Goal: Check status: Check status

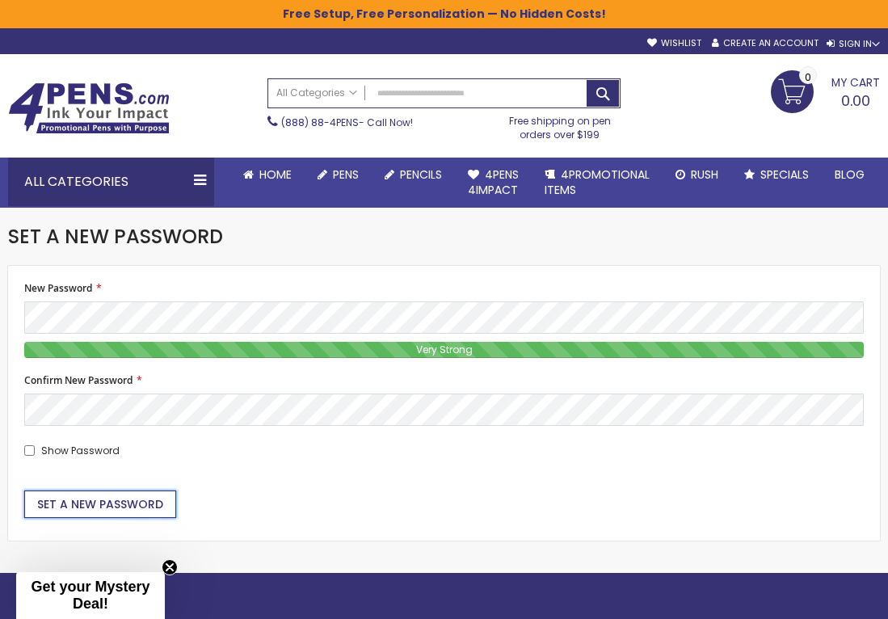
click at [94, 508] on span "Set a New Password" at bounding box center [100, 504] width 126 height 16
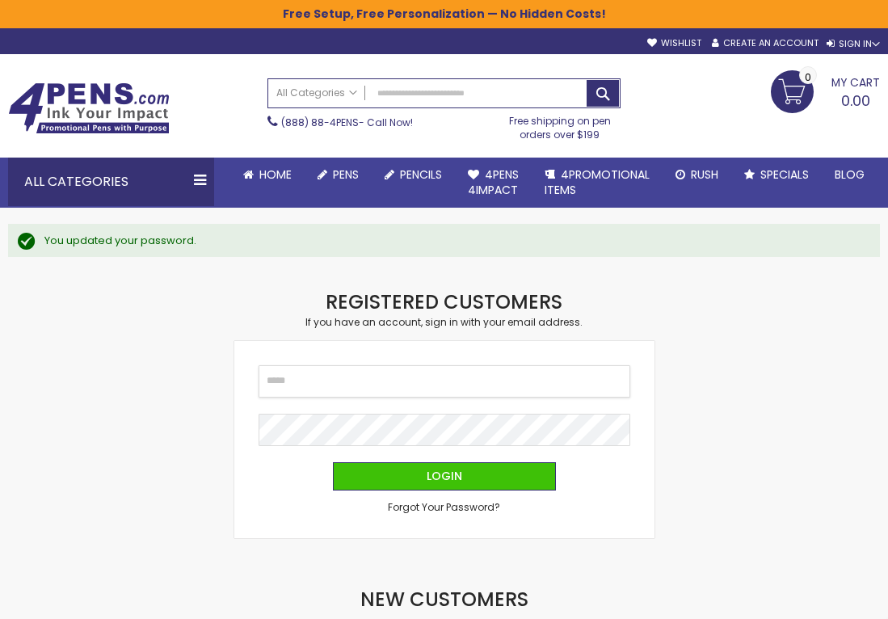
click at [493, 386] on input "Email" at bounding box center [445, 381] width 372 height 32
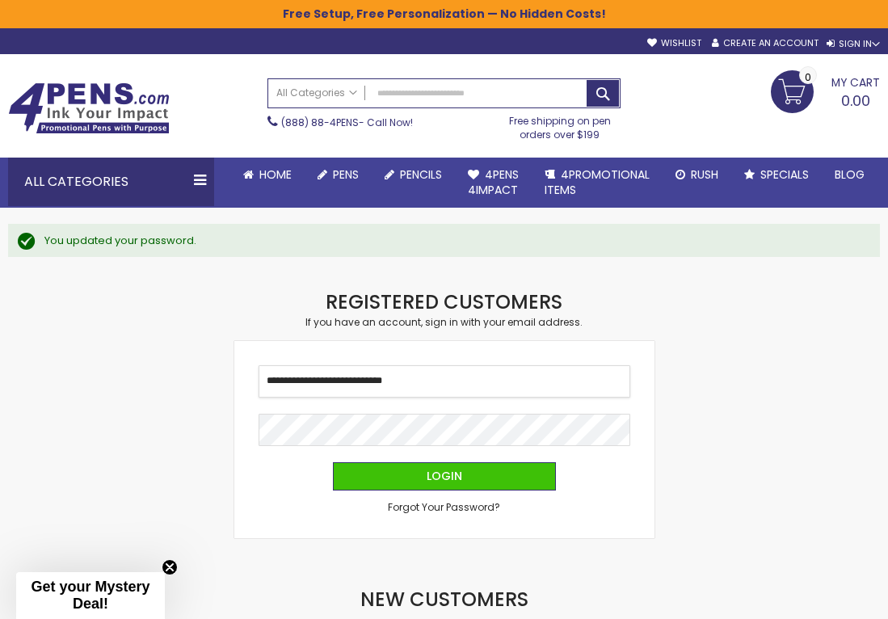
type input "**********"
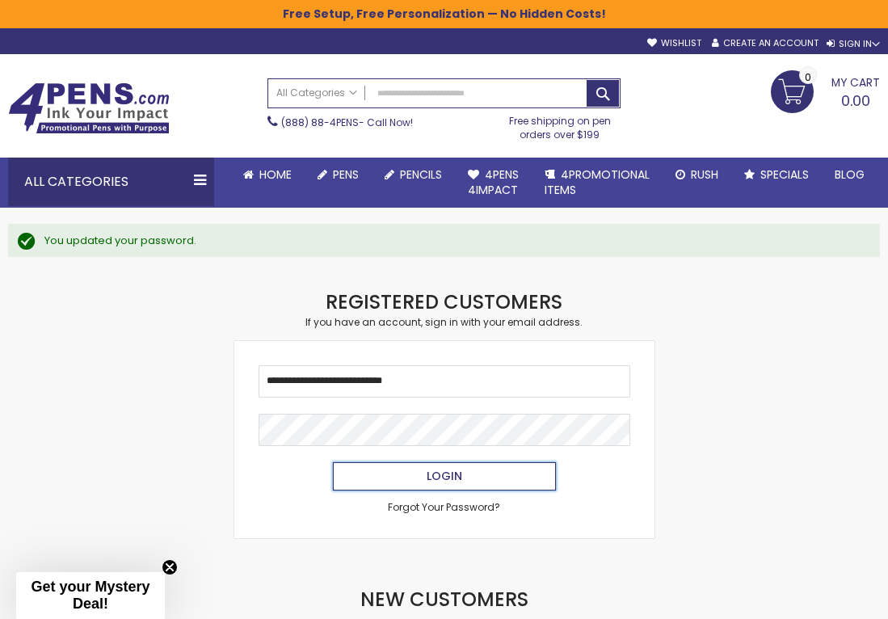
click at [472, 475] on button "Login" at bounding box center [444, 476] width 223 height 28
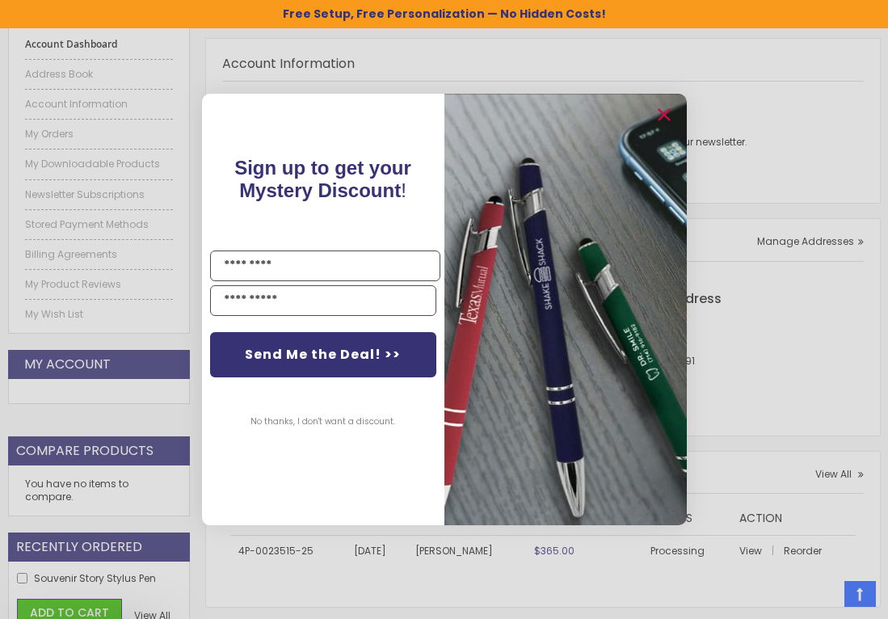
scroll to position [485, 0]
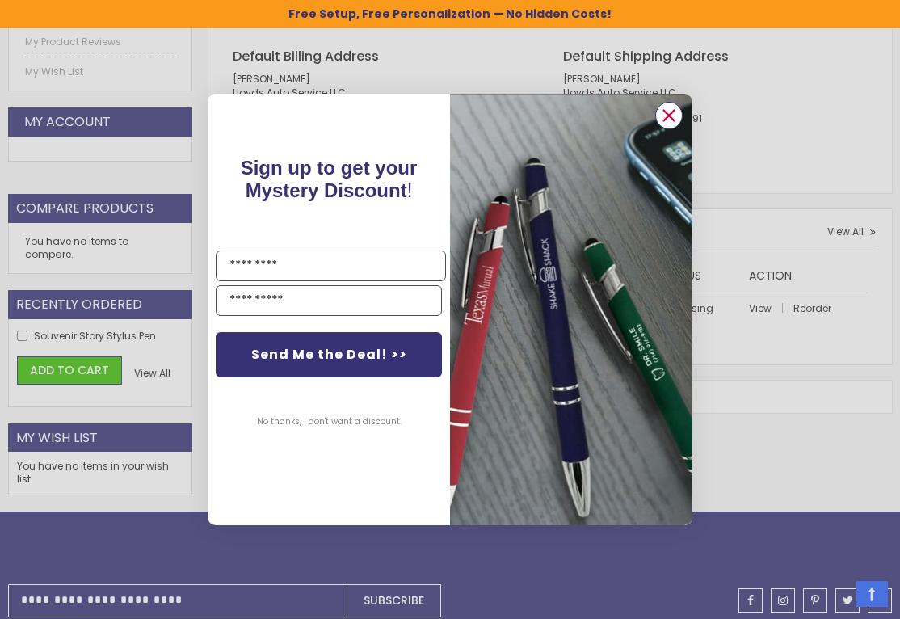
click at [668, 110] on circle "Close dialog" at bounding box center [669, 115] width 24 height 24
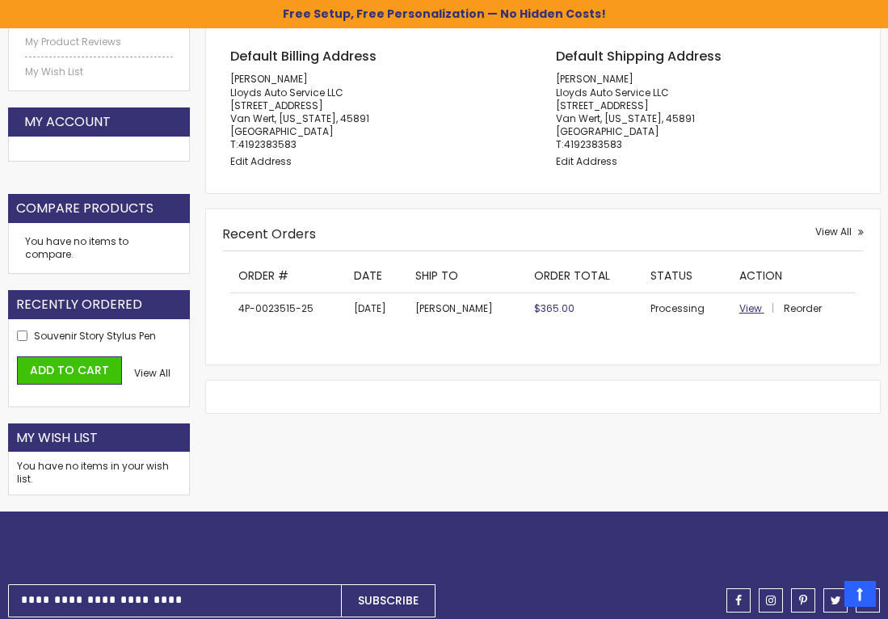
click at [756, 312] on span "View" at bounding box center [750, 308] width 23 height 14
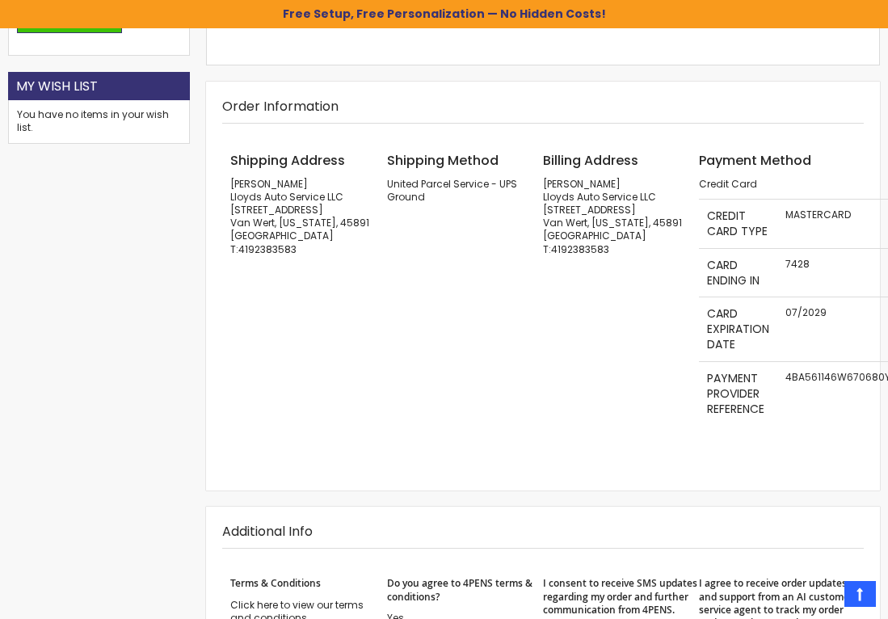
scroll to position [271, 0]
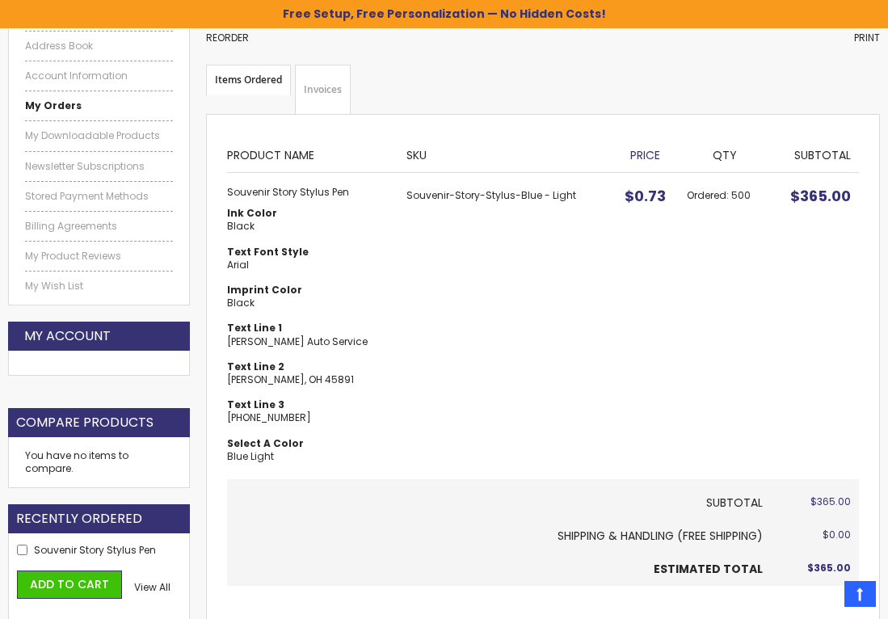
click at [325, 86] on link "Invoices" at bounding box center [323, 90] width 56 height 50
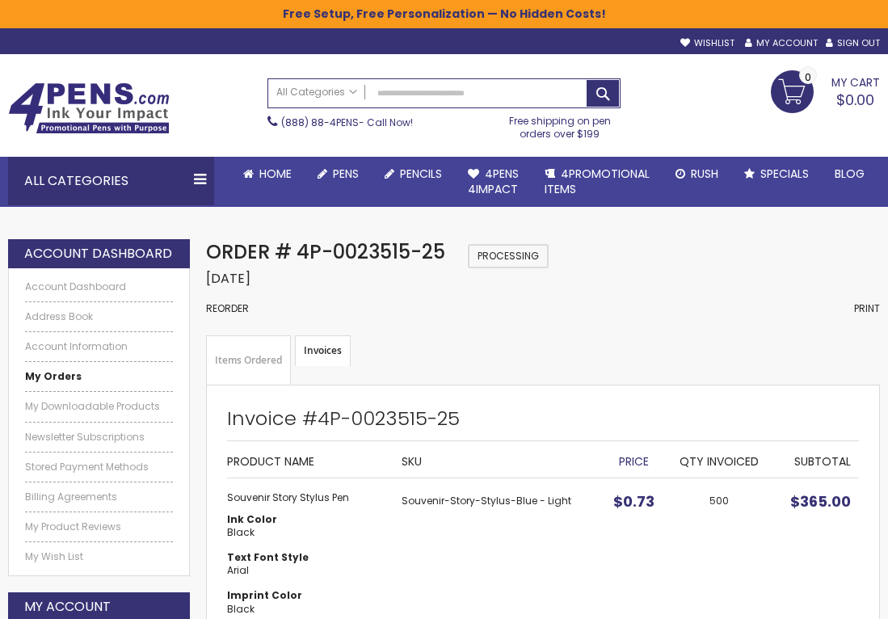
click at [518, 255] on span "Processing" at bounding box center [508, 256] width 81 height 24
click at [262, 367] on link "Items Ordered" at bounding box center [248, 360] width 85 height 50
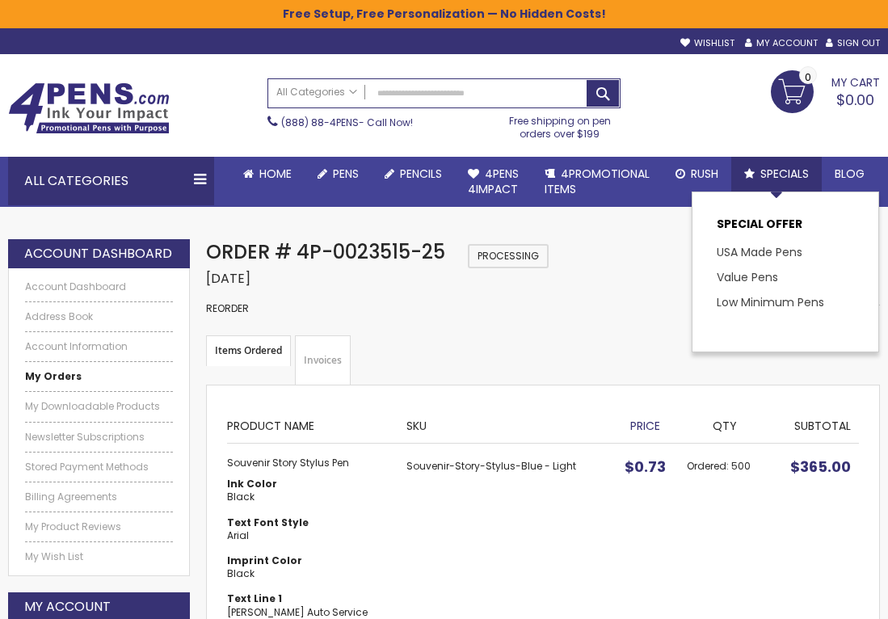
click at [792, 175] on span "Specials" at bounding box center [784, 174] width 48 height 16
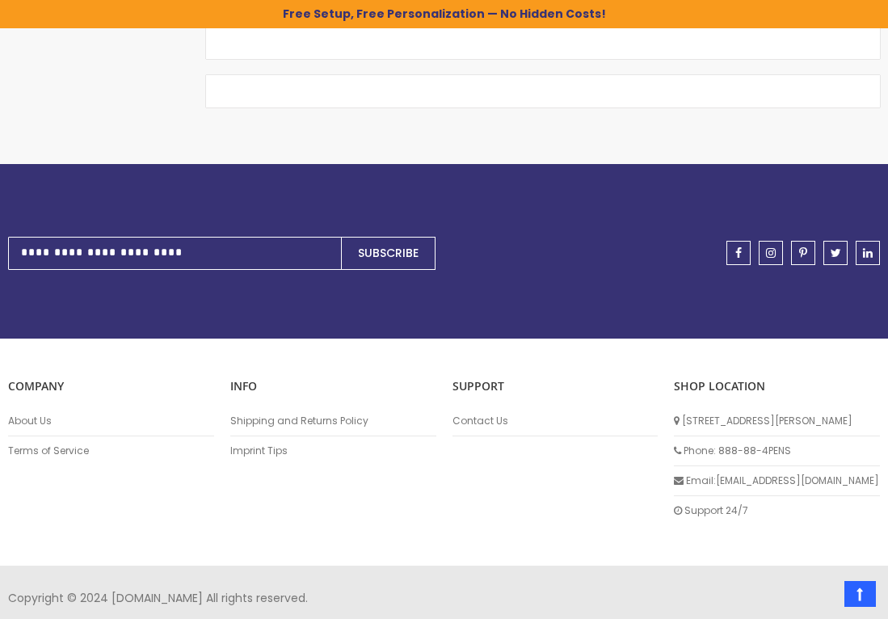
scroll to position [1547, 0]
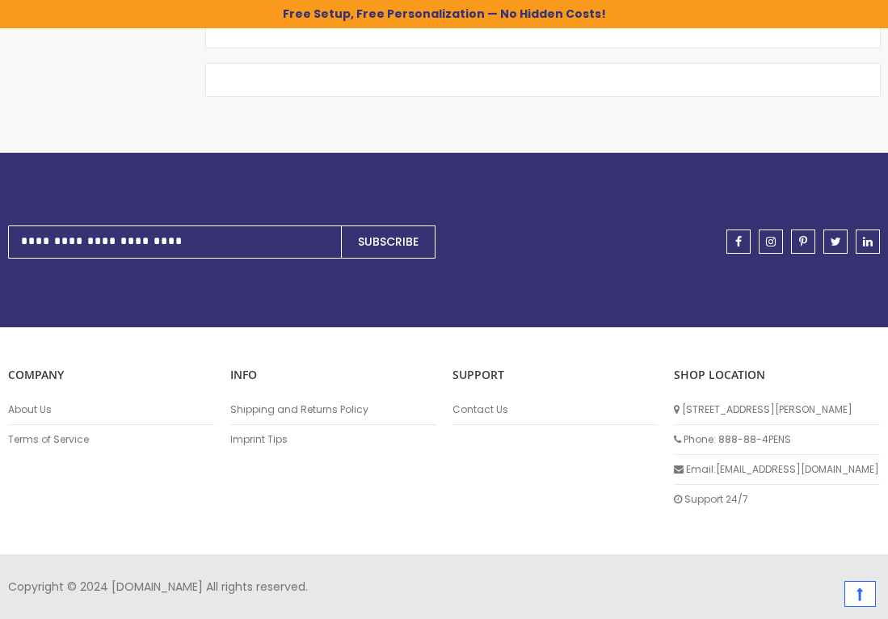
click at [857, 603] on link "Top" at bounding box center [861, 594] width 32 height 26
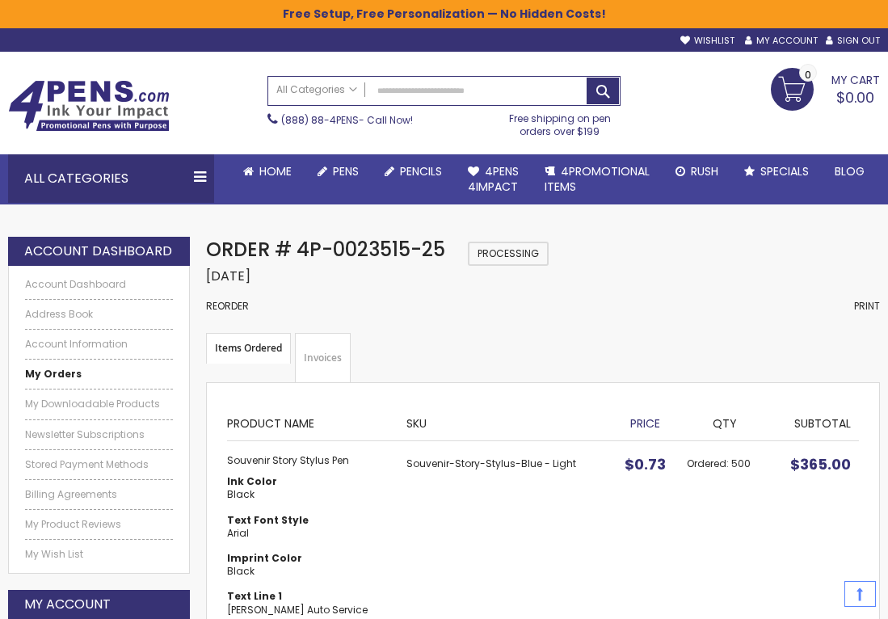
scroll to position [0, 0]
